Goal: Information Seeking & Learning: Find specific fact

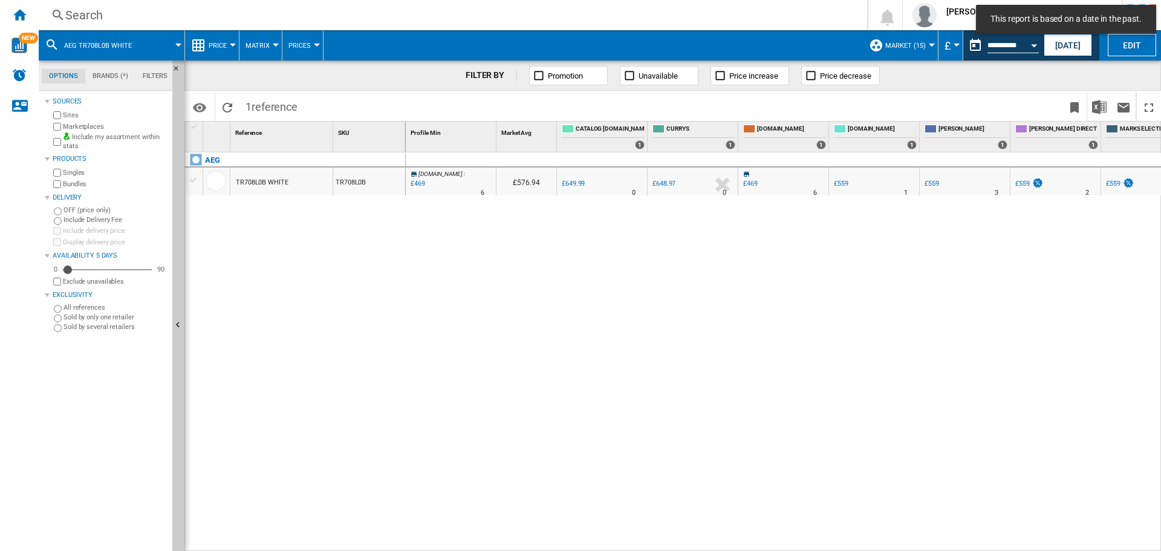
click at [164, 17] on div "Search" at bounding box center [450, 15] width 770 height 17
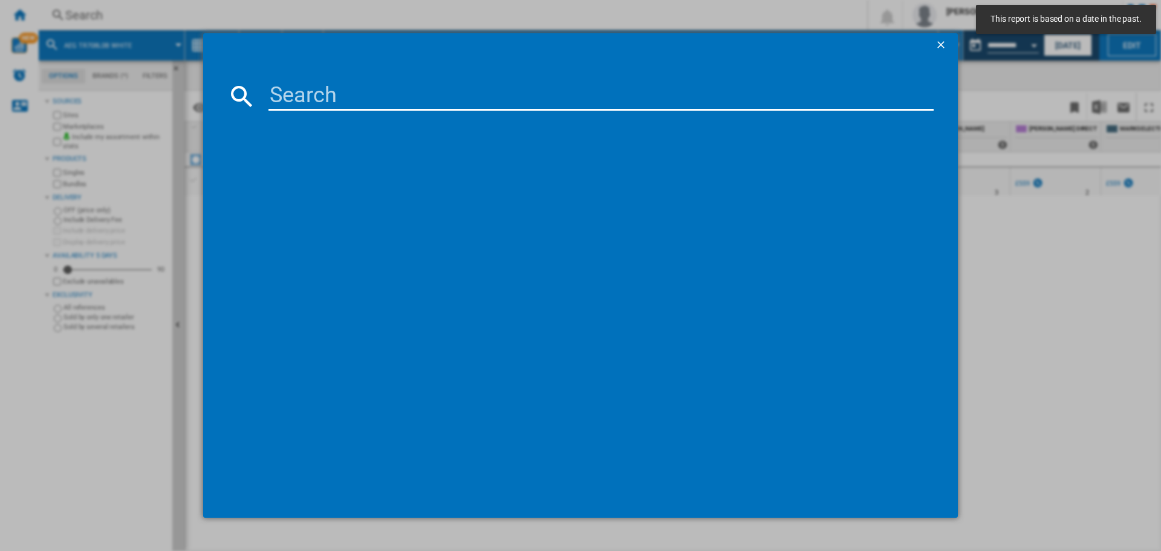
click at [311, 99] on input at bounding box center [600, 96] width 665 height 29
paste input "HGX64200SM"
type input "HGX64200SM"
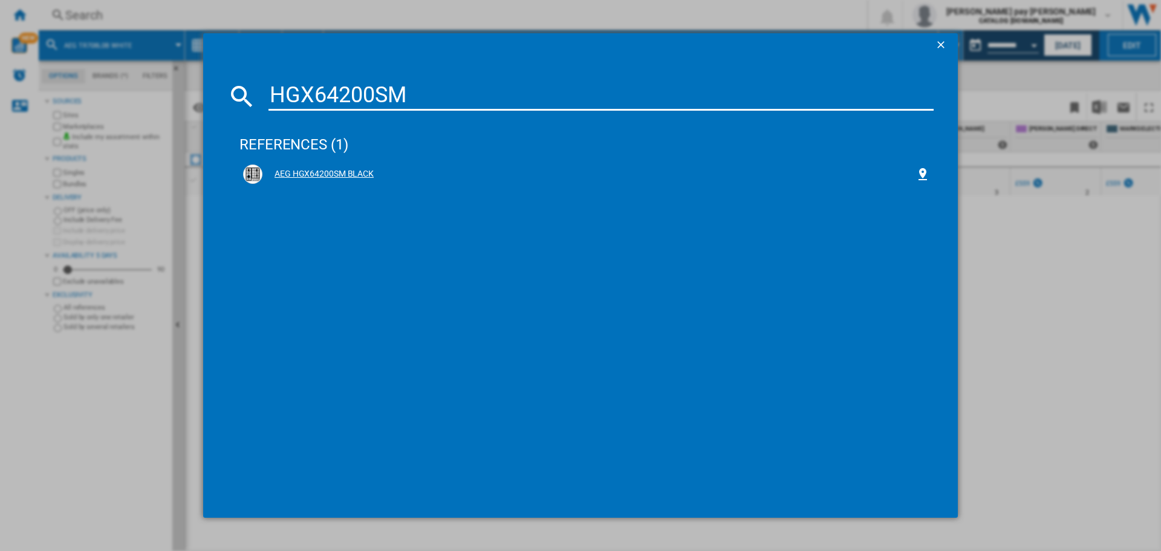
click at [386, 171] on div "AEG HGX64200SM BLACK" at bounding box center [588, 174] width 653 height 12
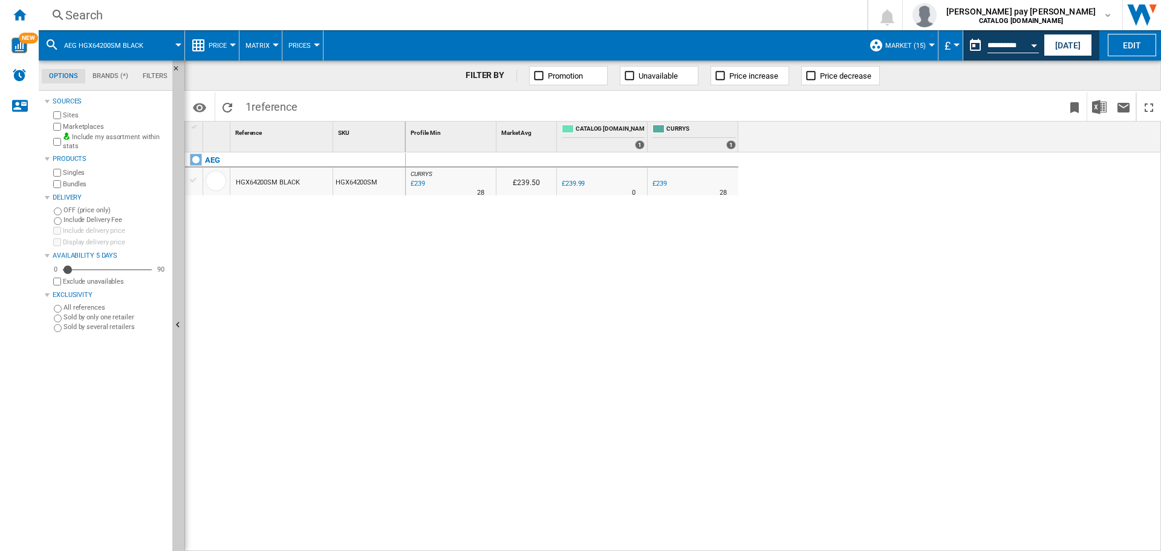
click at [213, 15] on div "Search" at bounding box center [450, 15] width 770 height 17
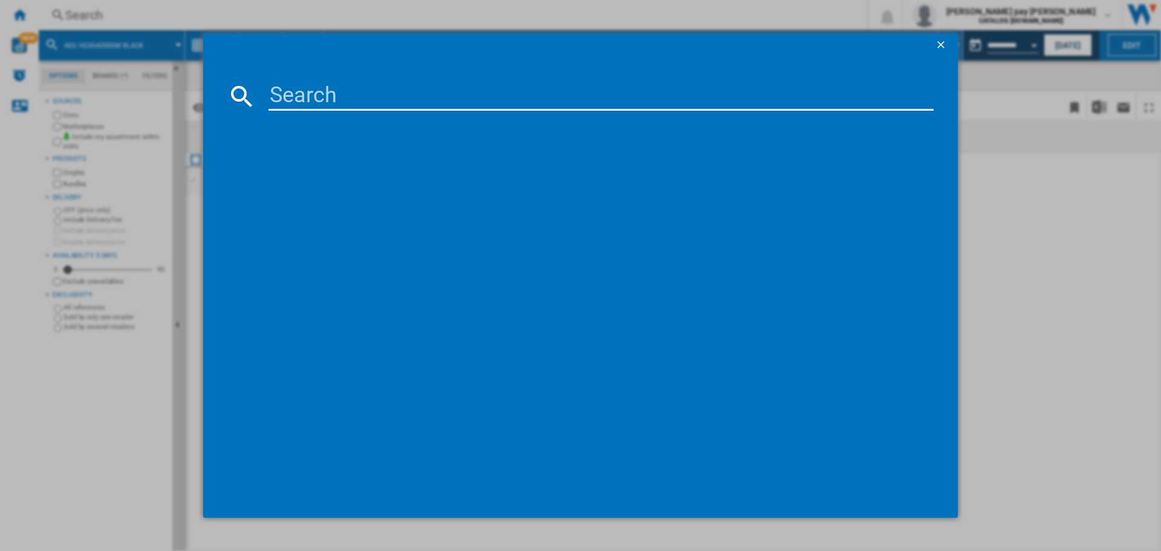
click at [328, 99] on input at bounding box center [600, 96] width 665 height 29
type input "TN64IA00FB"
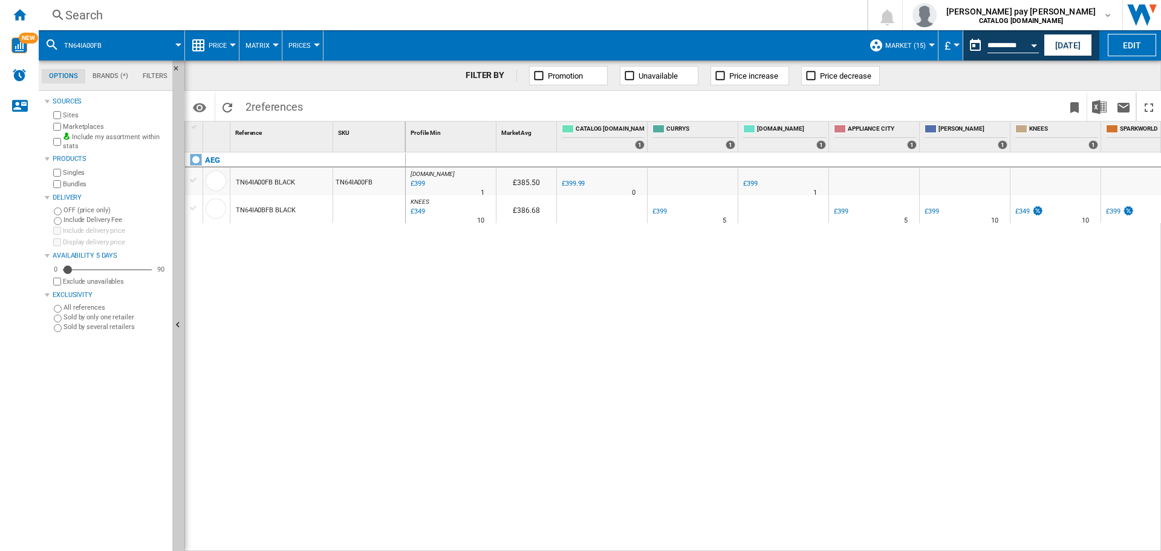
click at [207, 13] on div "Search" at bounding box center [450, 15] width 770 height 17
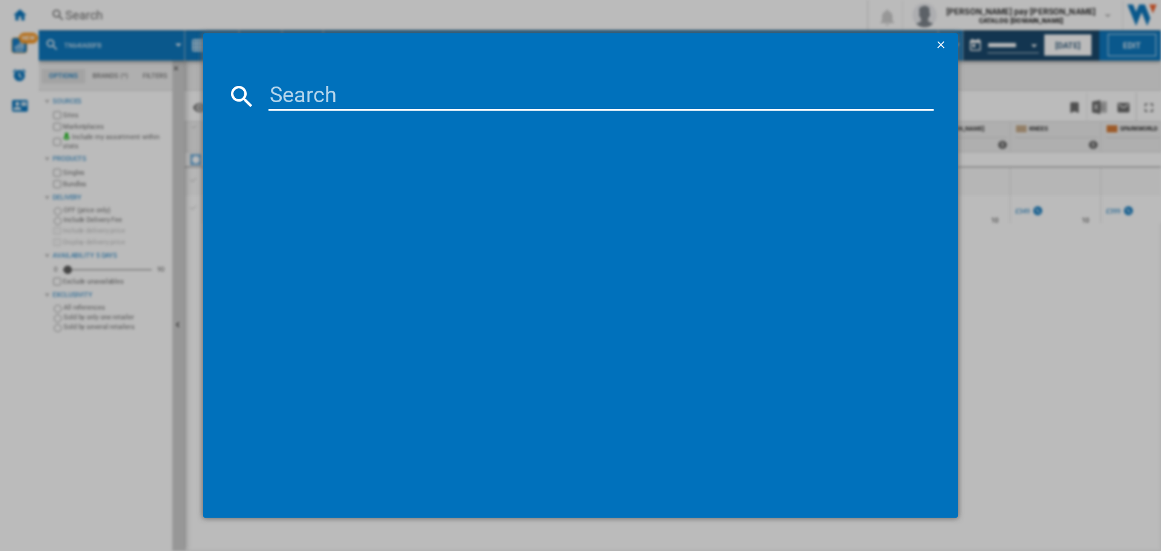
click at [296, 97] on input at bounding box center [600, 96] width 665 height 29
type input "BEX335011M"
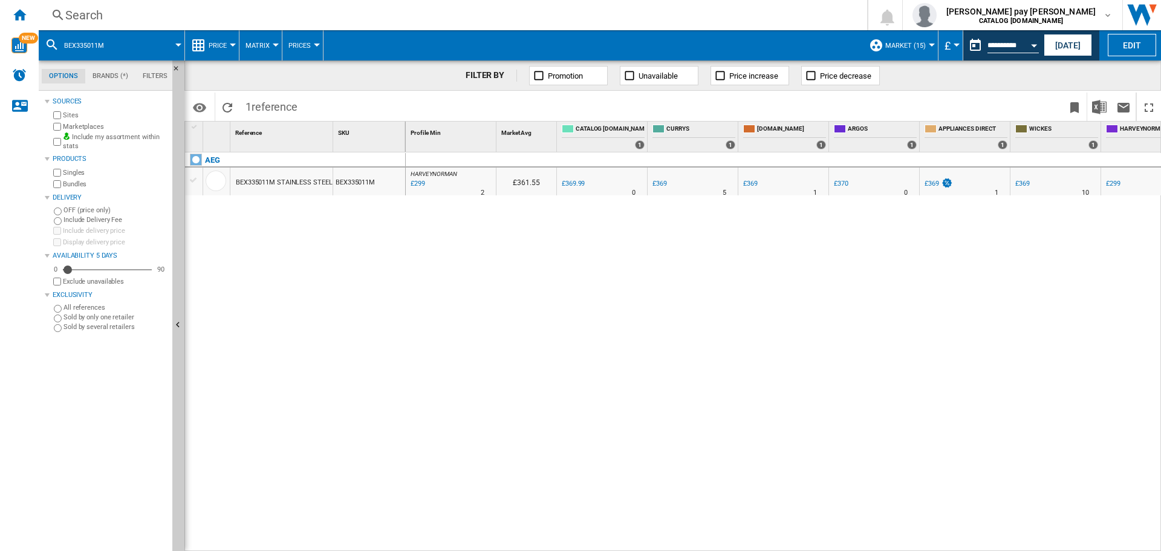
click at [1034, 45] on div "Open calendar" at bounding box center [1034, 45] width 6 height 3
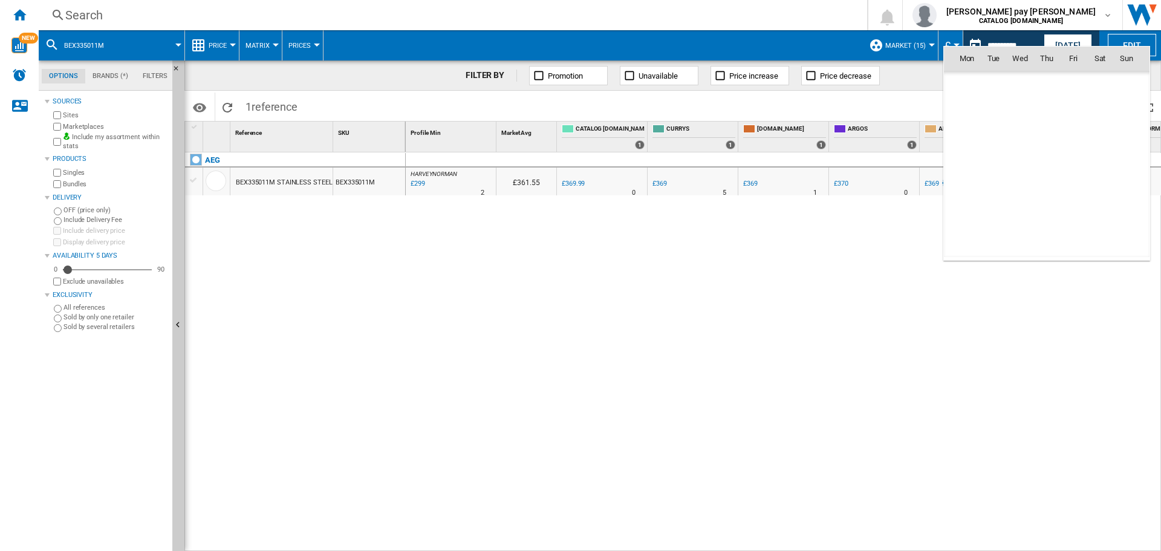
scroll to position [5768, 0]
click at [1034, 45] on div at bounding box center [580, 275] width 1161 height 551
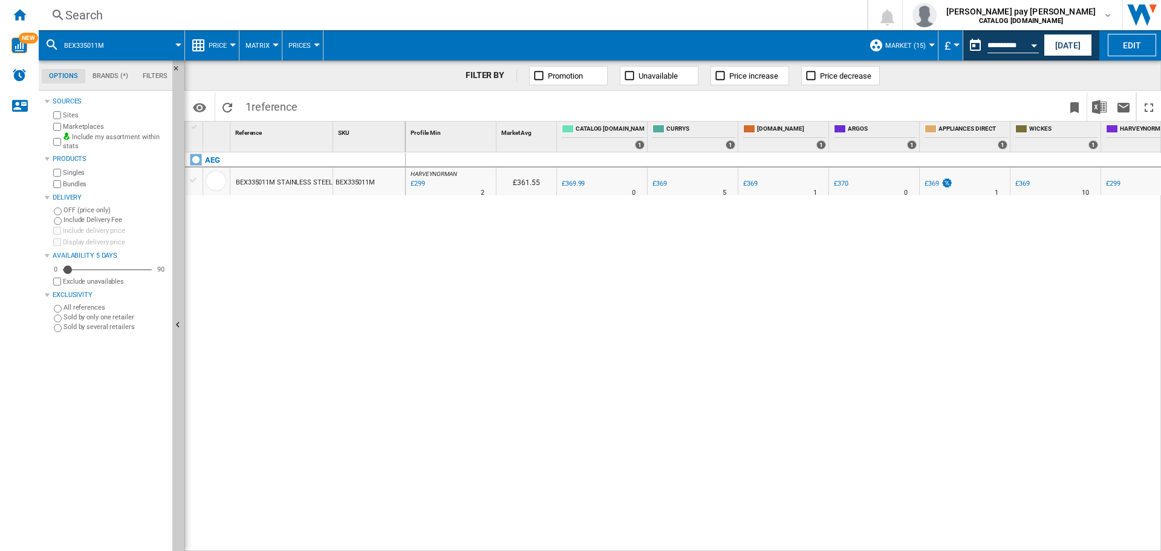
click at [229, 45] on button "Price" at bounding box center [221, 45] width 24 height 30
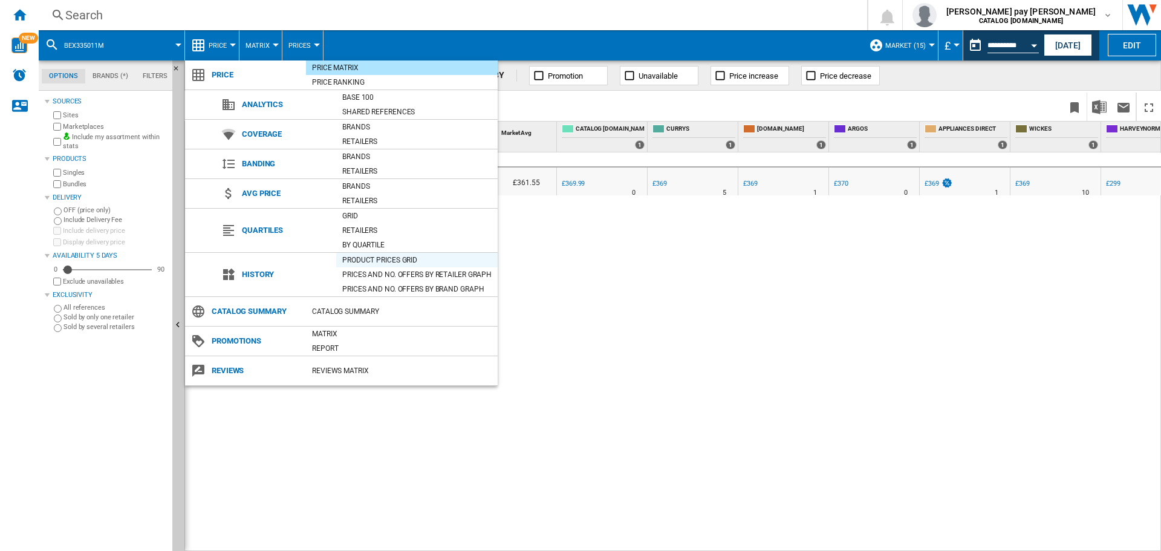
click at [389, 255] on div "Product prices grid" at bounding box center [416, 260] width 161 height 12
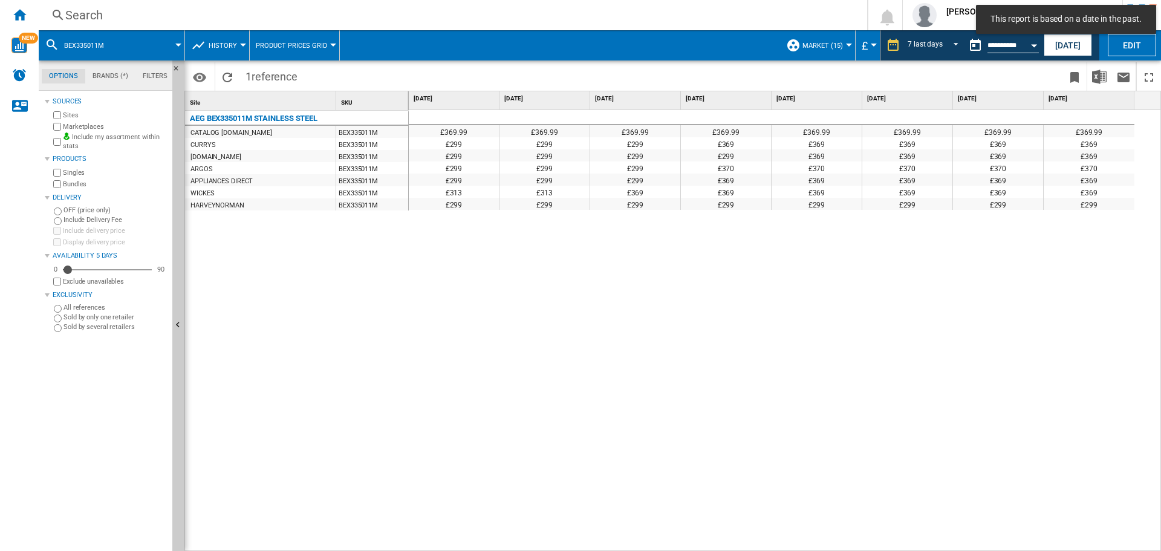
click at [862, 537] on div "£369.99 £369.99 £369.99 £369.99 £369.99 £369.99 £369.99 £369.99 £299 £299 £299 …" at bounding box center [785, 330] width 753 height 441
click at [799, 317] on div "£369.99 £369.99 £369.99 £369.99 £369.99 £369.99 £369.99 £369.99 £299 £299 £299 …" at bounding box center [785, 330] width 753 height 441
click at [870, 314] on div "£369.99 £369.99 £369.99 £369.99 £369.99 £369.99 £369.99 £369.99 £299 £299 £299 …" at bounding box center [785, 330] width 753 height 441
click at [947, 48] on span "REPORTS.WIZARD.STEPS.REPORT.STEPS.REPORT_OPTIONS.PERIOD: 7 last days" at bounding box center [952, 44] width 15 height 11
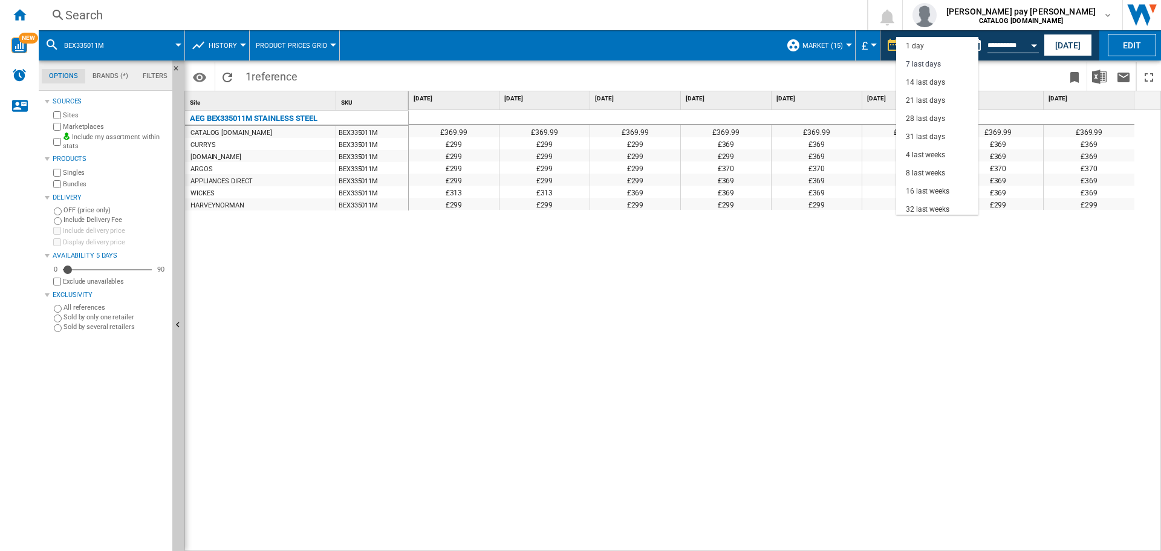
scroll to position [18, 0]
click at [945, 83] on md-option "21 last days" at bounding box center [937, 82] width 82 height 18
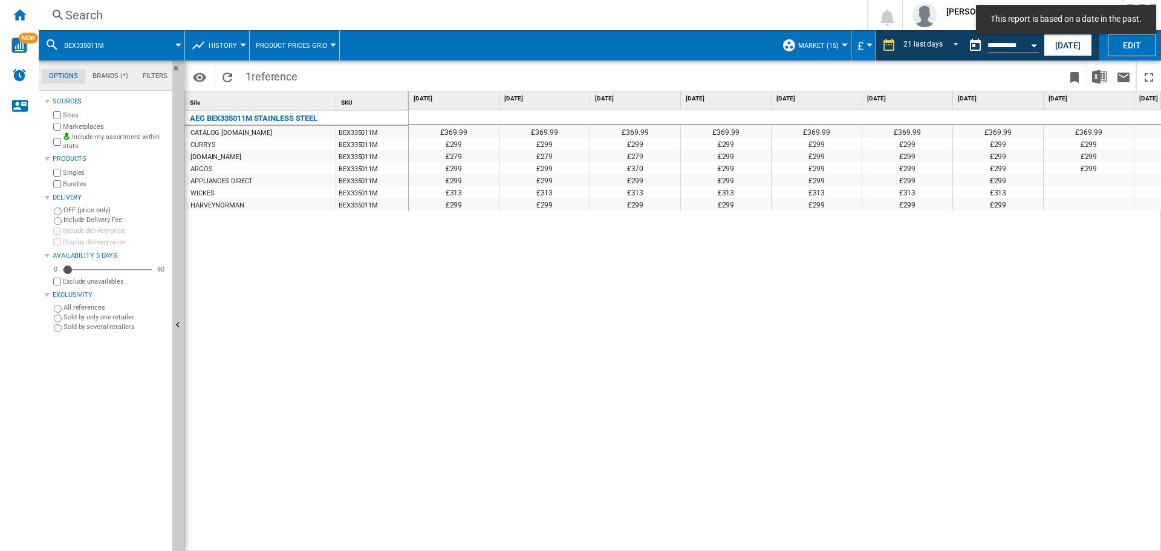
click at [641, 414] on div "£369.99 £369.99 £369.99 £369.99 £369.99 £369.99 £369.99 £369.99 £369.99 £369.99…" at bounding box center [785, 330] width 753 height 441
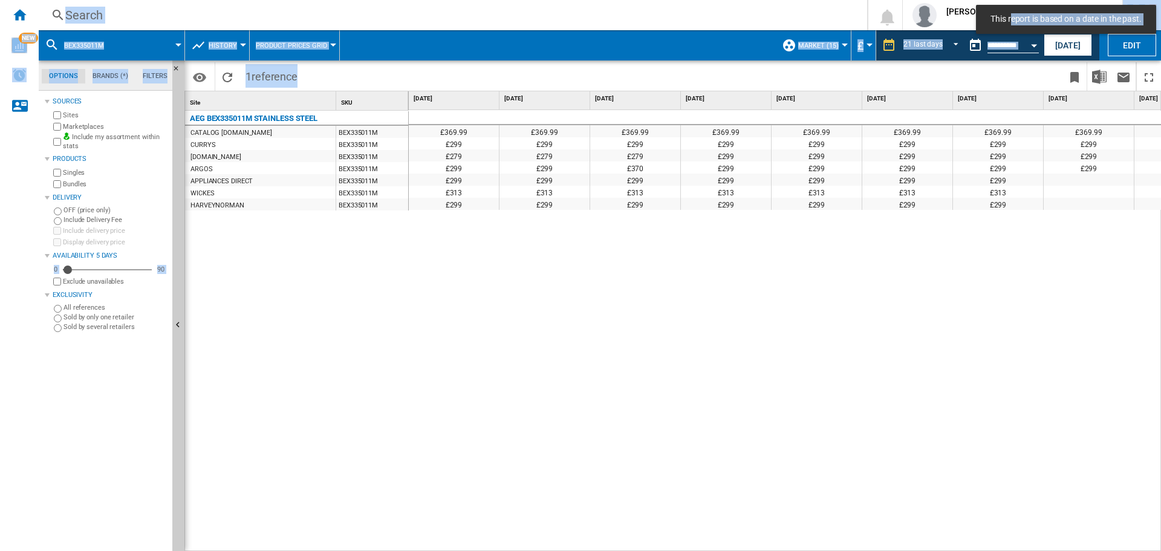
drag, startPoint x: 644, startPoint y: 544, endPoint x: 856, endPoint y: 564, distance: 212.5
click at [856, 550] on html "This report is based on a date in the past. In order to access Insight, please …" at bounding box center [580, 275] width 1161 height 551
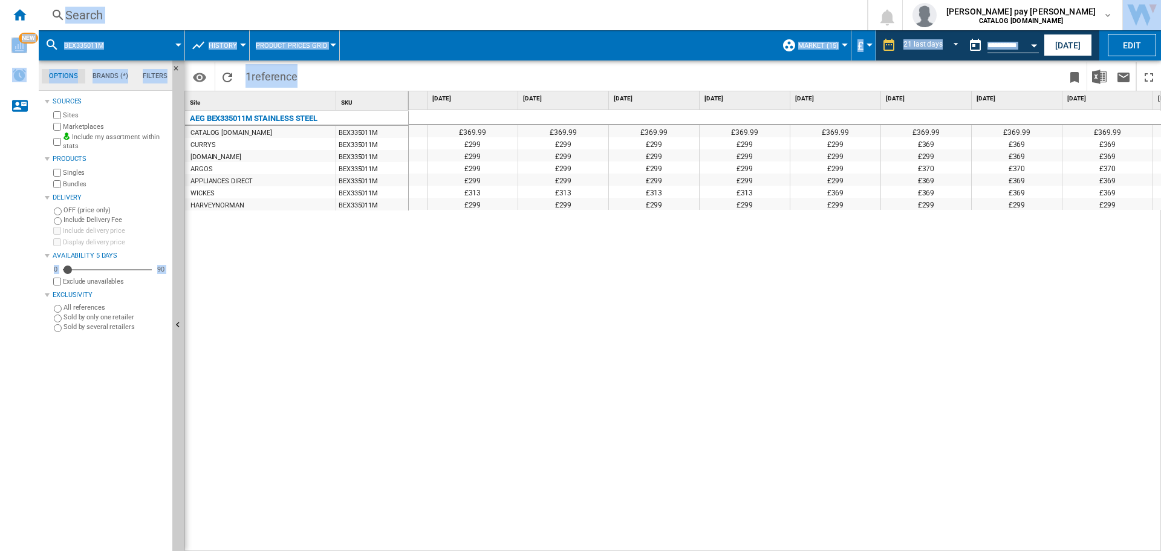
scroll to position [0, 1242]
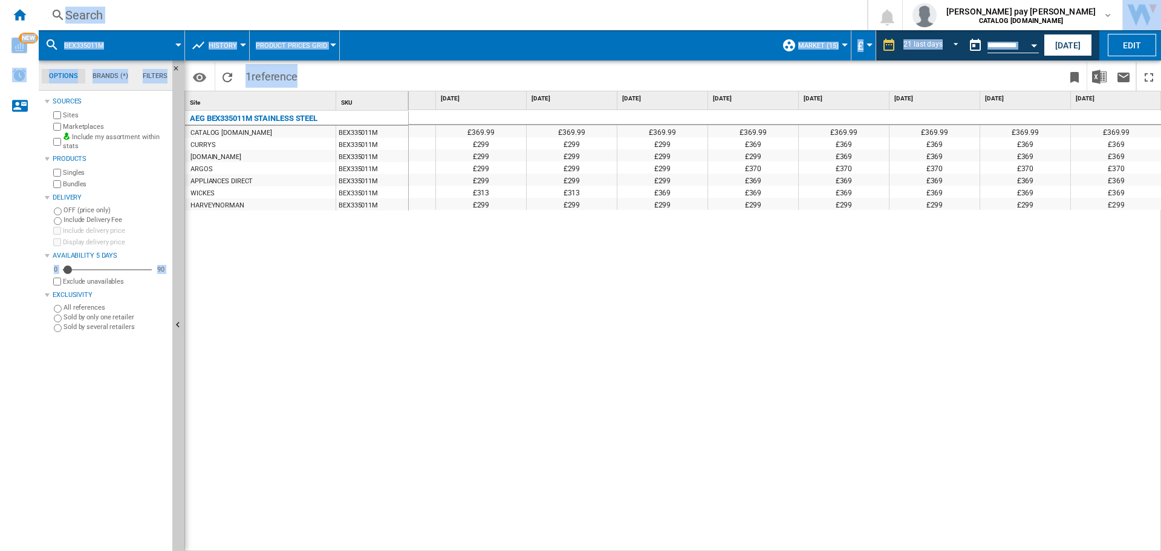
click at [355, 19] on div "Search" at bounding box center [450, 15] width 770 height 17
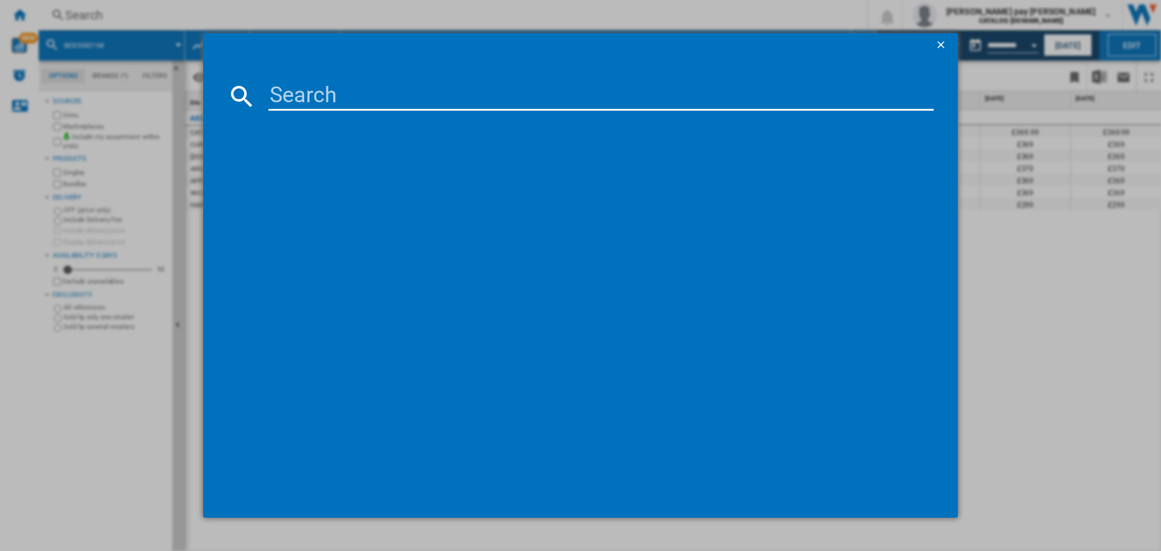
click at [371, 102] on input at bounding box center [600, 96] width 665 height 29
type input "BSX23101XM"
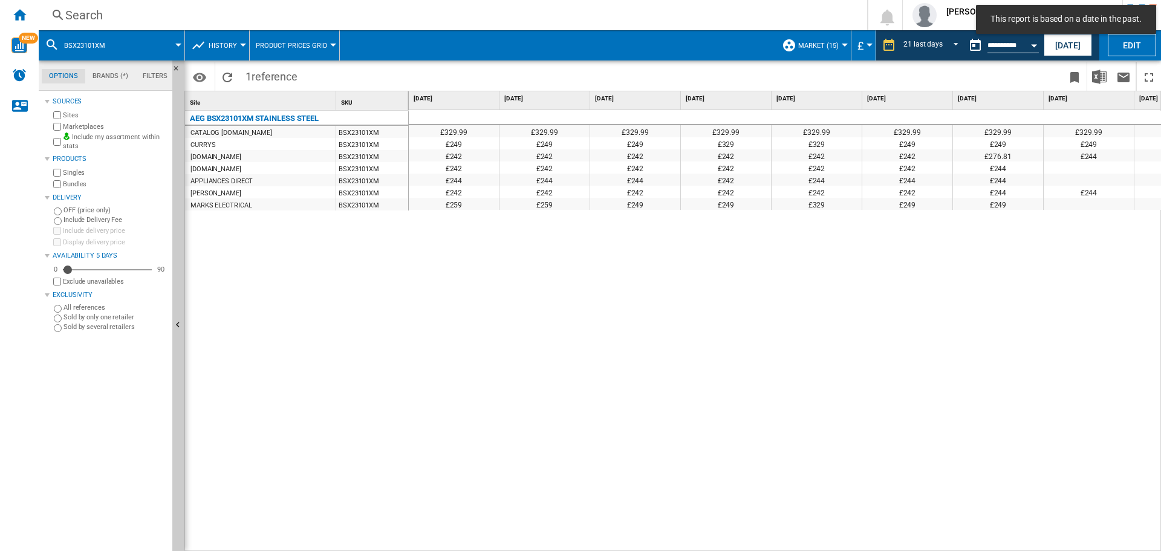
click at [652, 395] on div "£329.99 £329.99 £329.99 £329.99 £329.99 £329.99 £329.99 £329.99 £329.99 £329.99…" at bounding box center [785, 330] width 753 height 441
drag, startPoint x: 641, startPoint y: 544, endPoint x: 675, endPoint y: 544, distance: 33.9
click at [675, 544] on div "£329.99 £329.99 £329.99 £329.99 £329.99 £329.99 £329.99 £329.99 £329.99 £329.99…" at bounding box center [785, 330] width 753 height 441
drag, startPoint x: 651, startPoint y: 542, endPoint x: 698, endPoint y: 542, distance: 47.2
click at [698, 542] on div "£329.99 £329.99 £329.99 £329.99 £329.99 £329.99 £329.99 £329.99 £329.99 £329.99…" at bounding box center [785, 330] width 753 height 441
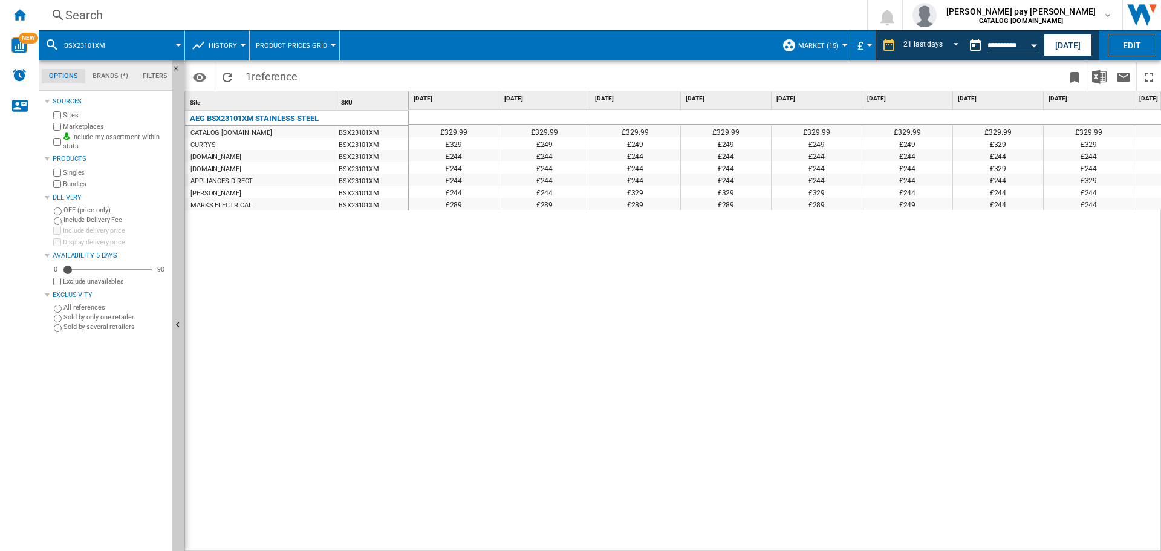
scroll to position [0, 1010]
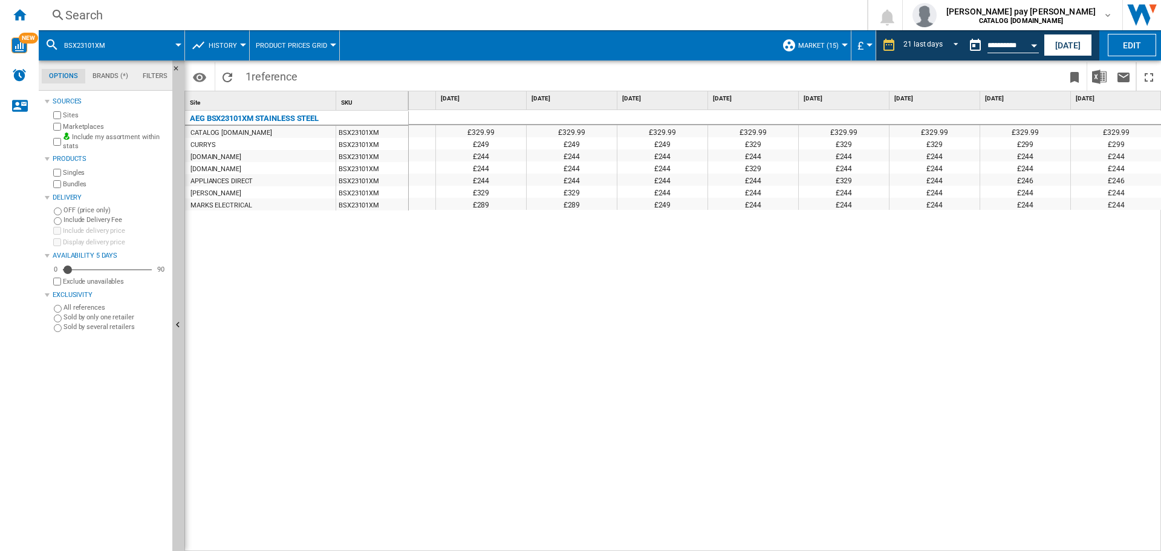
click at [680, 287] on div "£329.99 £329.99 £329.99 £329.99 £329.99 £329.99 £329.99 £329.99 £329.99 £329.99…" at bounding box center [785, 330] width 753 height 441
